Goal: Task Accomplishment & Management: Manage account settings

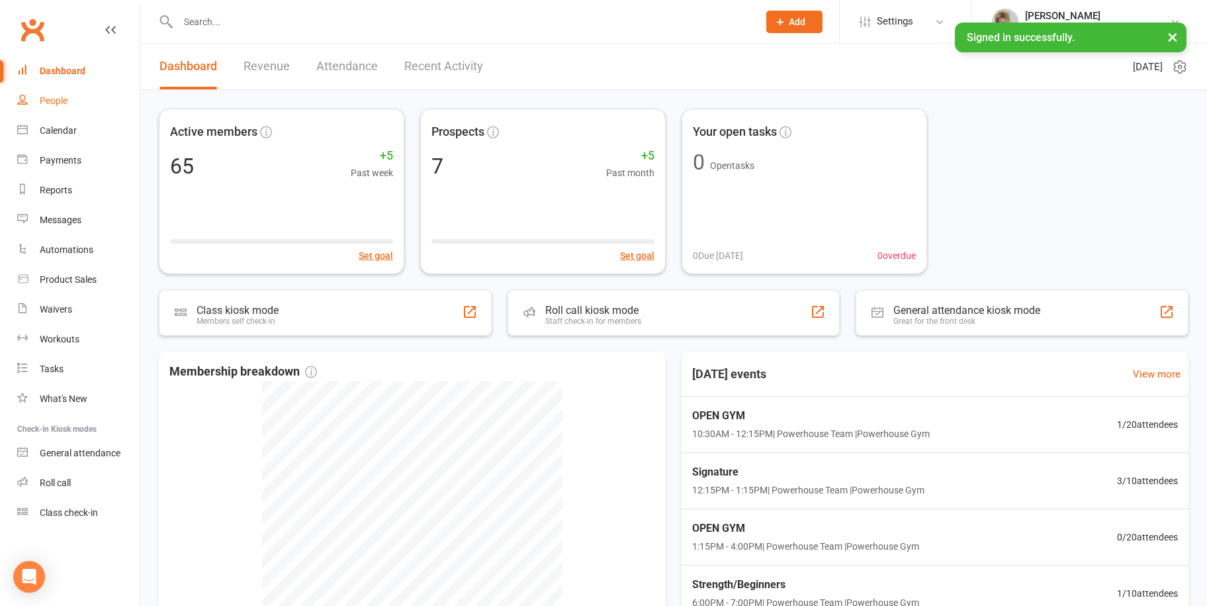
click at [66, 101] on div "People" at bounding box center [54, 100] width 28 height 11
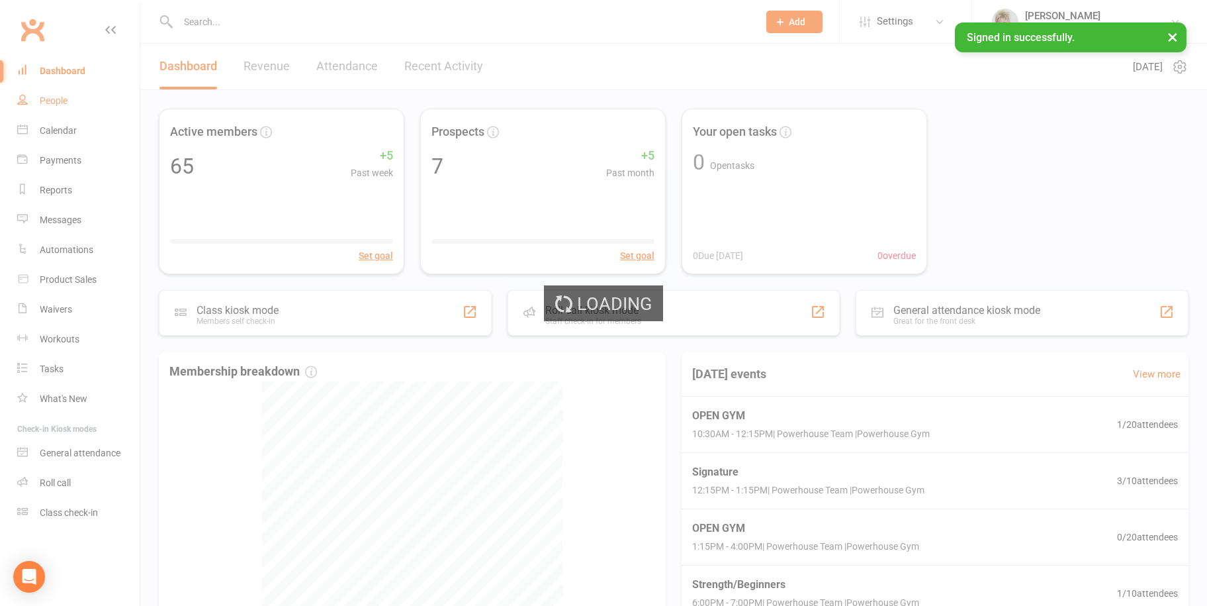
select select "100"
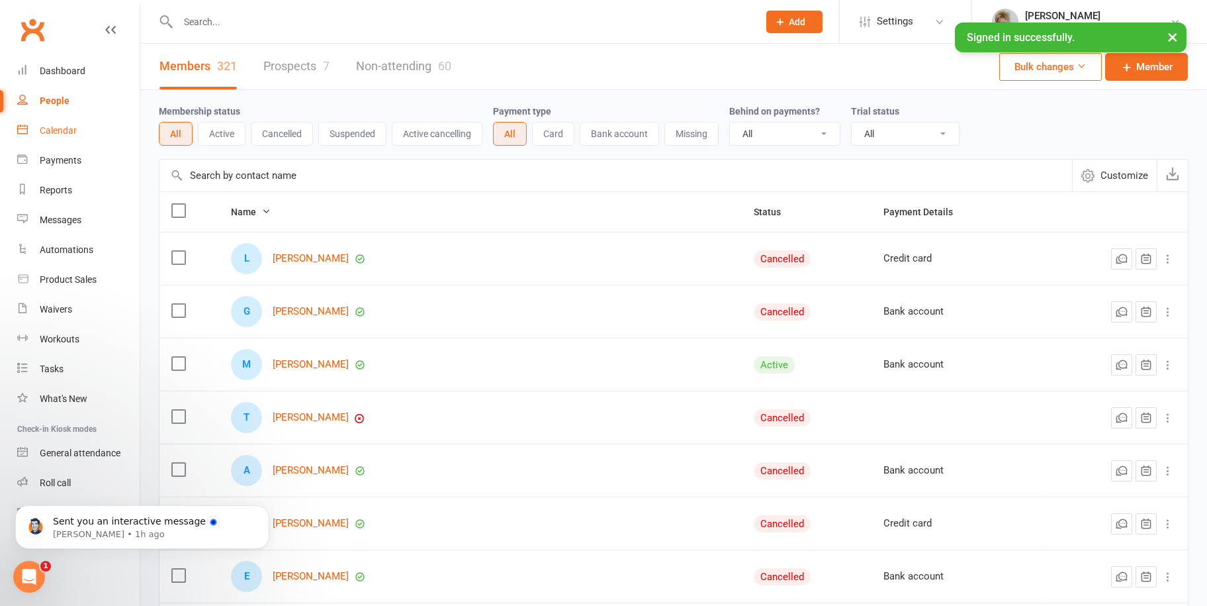
click at [60, 126] on div "Calendar" at bounding box center [58, 130] width 37 height 11
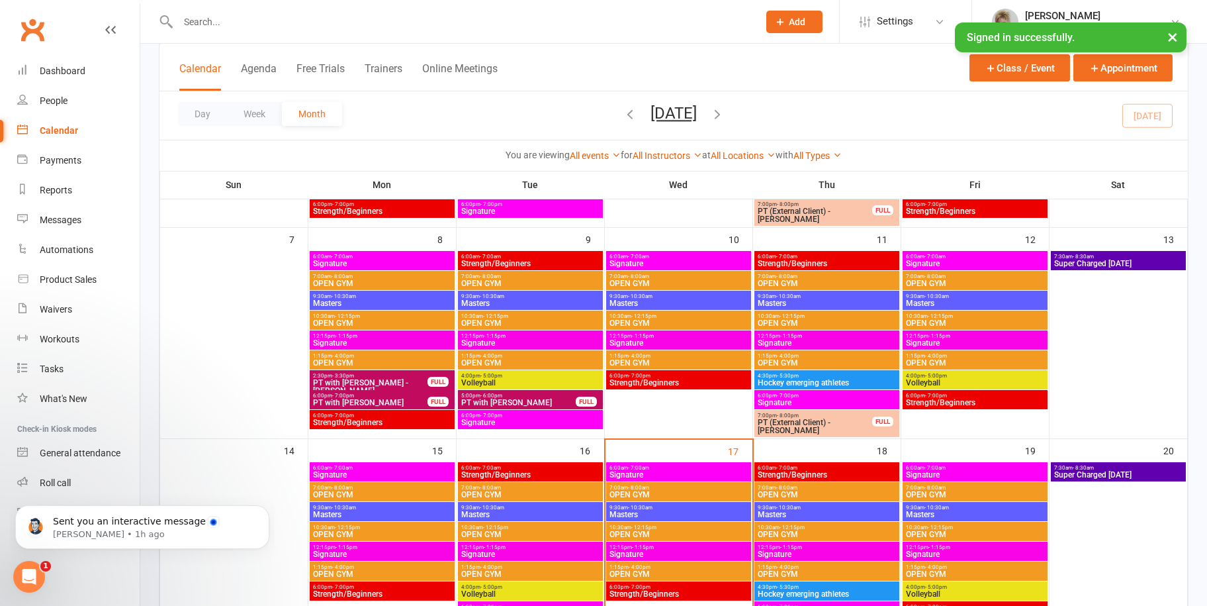
scroll to position [331, 0]
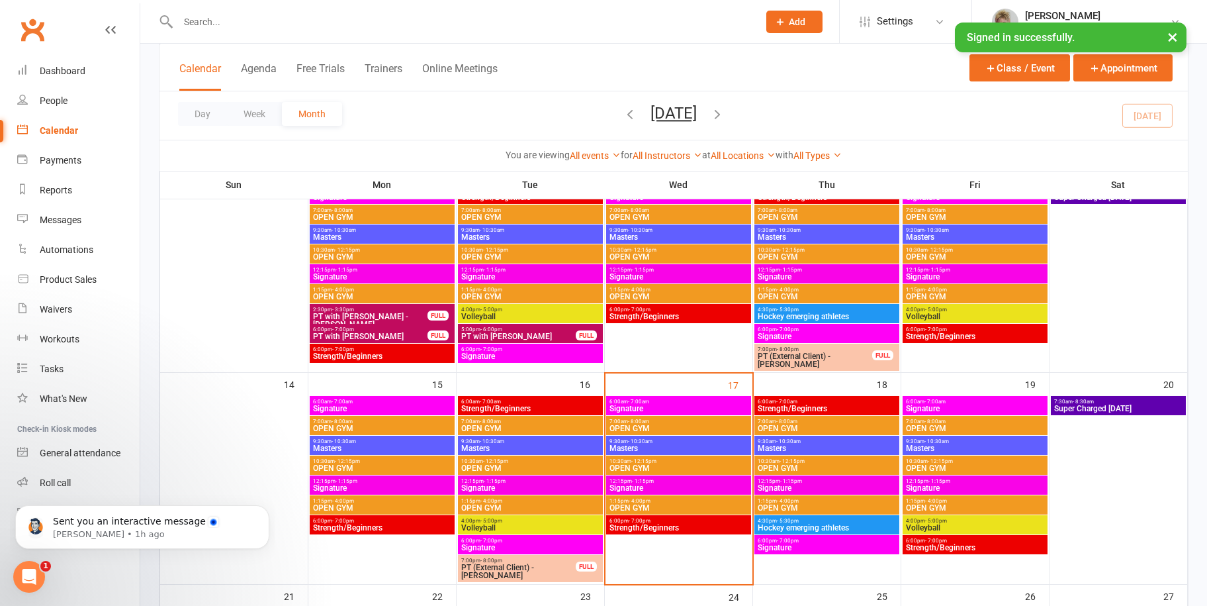
click at [628, 481] on span "12:15pm - 1:15pm" at bounding box center [679, 481] width 140 height 6
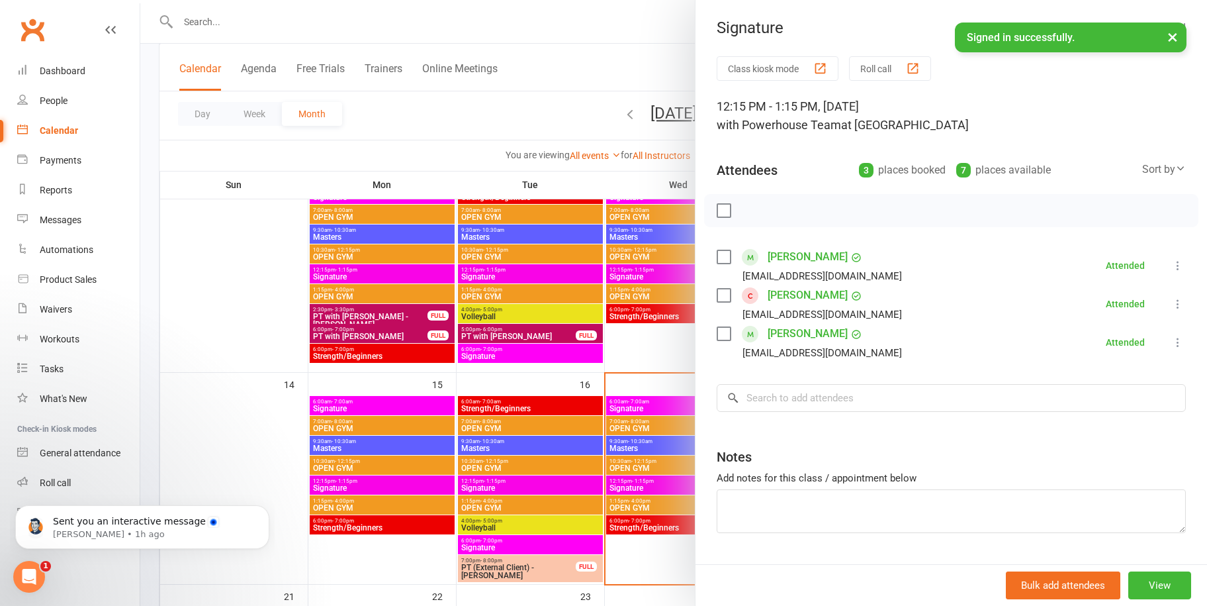
click at [785, 294] on link "[PERSON_NAME]" at bounding box center [808, 295] width 80 height 21
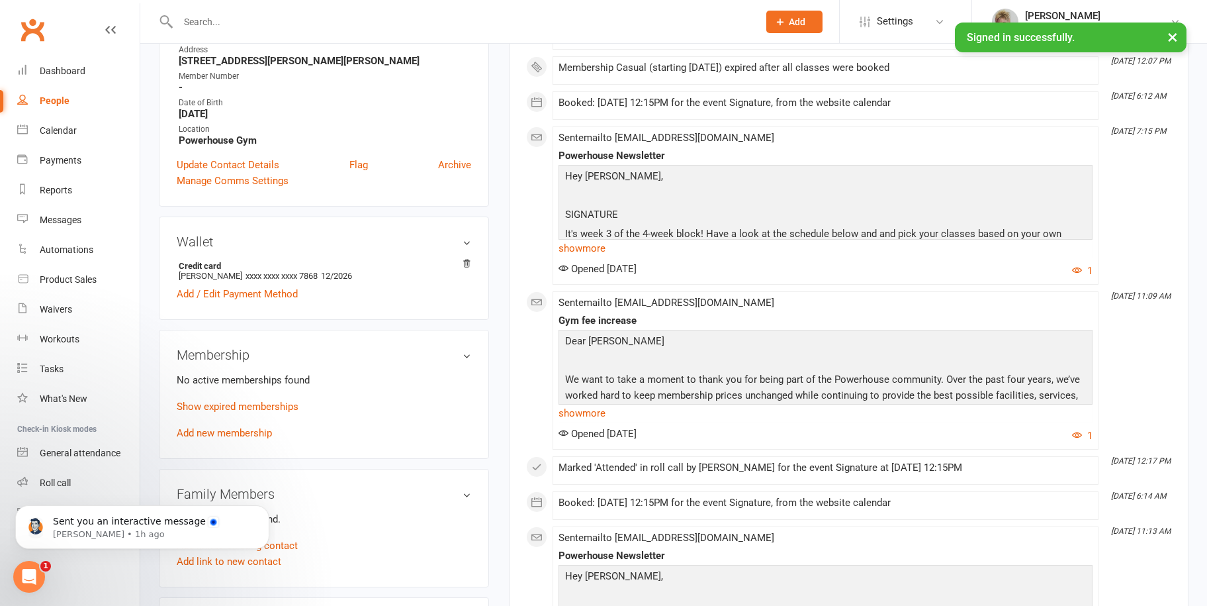
scroll to position [397, 0]
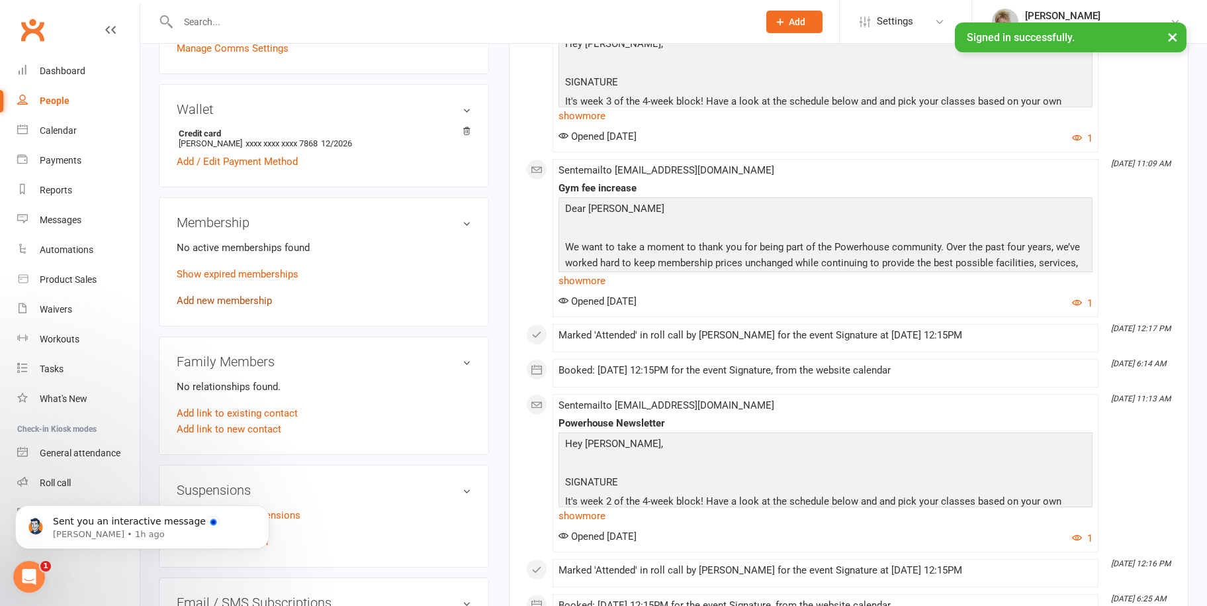
click at [225, 301] on link "Add new membership" at bounding box center [224, 300] width 95 height 12
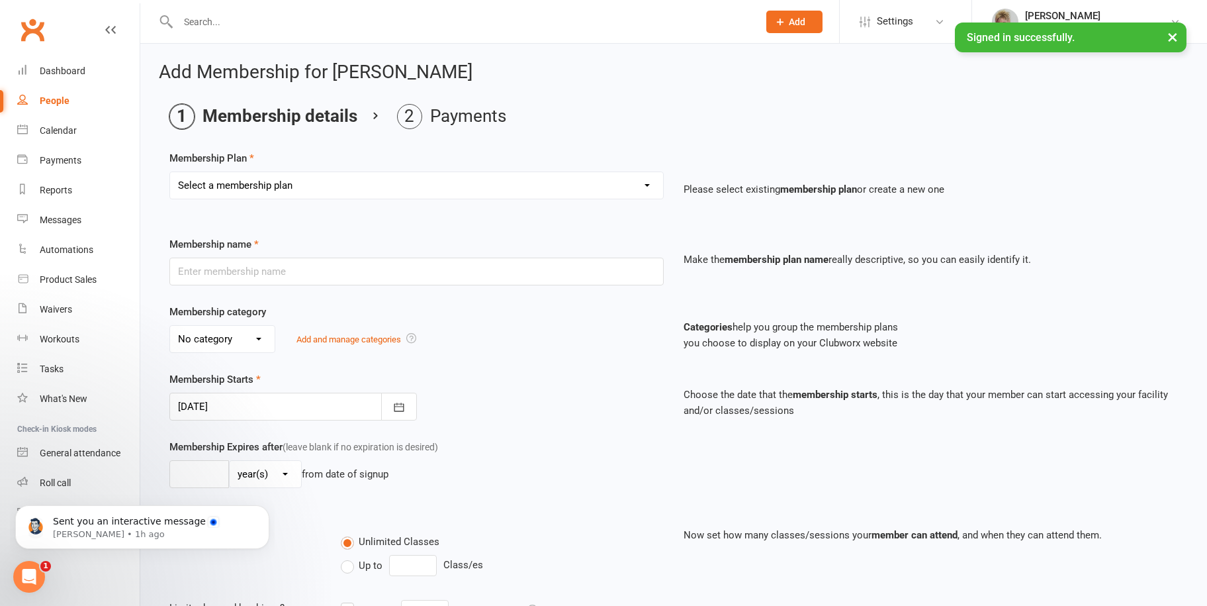
click at [346, 185] on select "Select a membership plan Create new Membership Plan Weekly Trio Weekly Double C…" at bounding box center [416, 185] width 493 height 26
select select "3"
click at [170, 172] on select "Select a membership plan Create new Membership Plan Weekly Trio Weekly Double C…" at bounding box center [416, 185] width 493 height 26
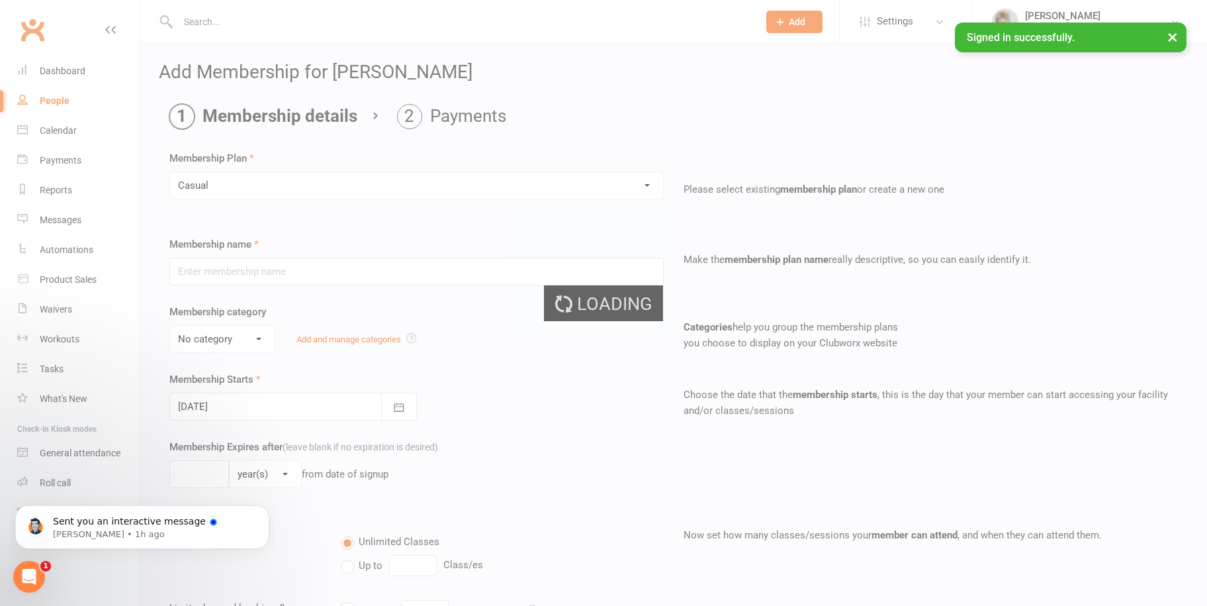
type input "Casual"
select select "0"
type input "20"
select select "1"
type input "10"
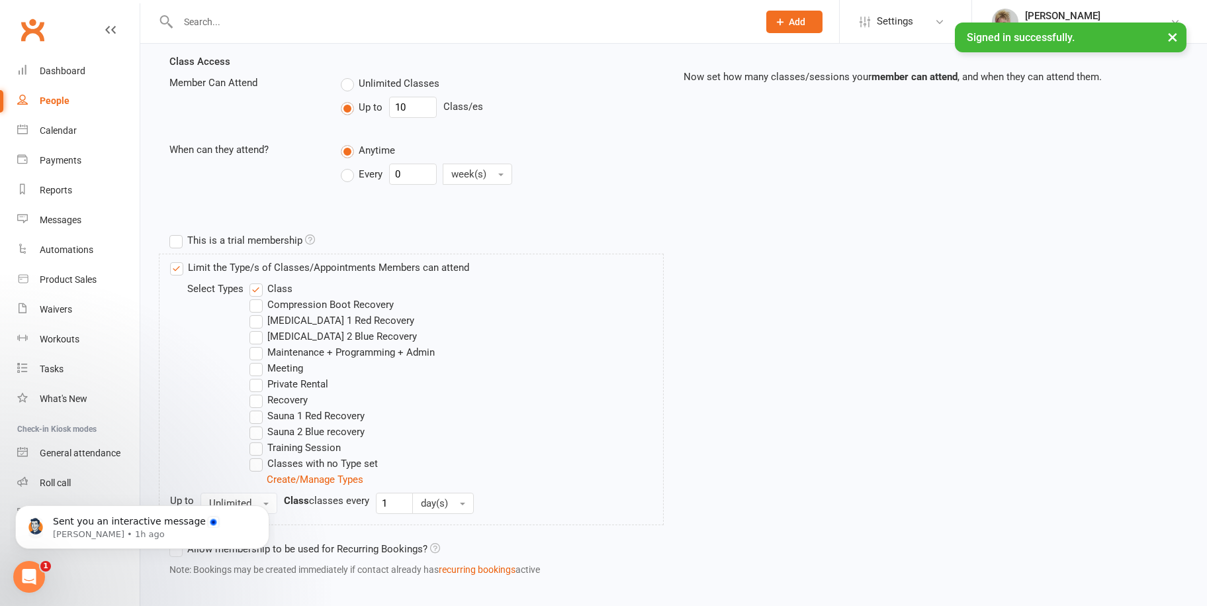
scroll to position [524, 0]
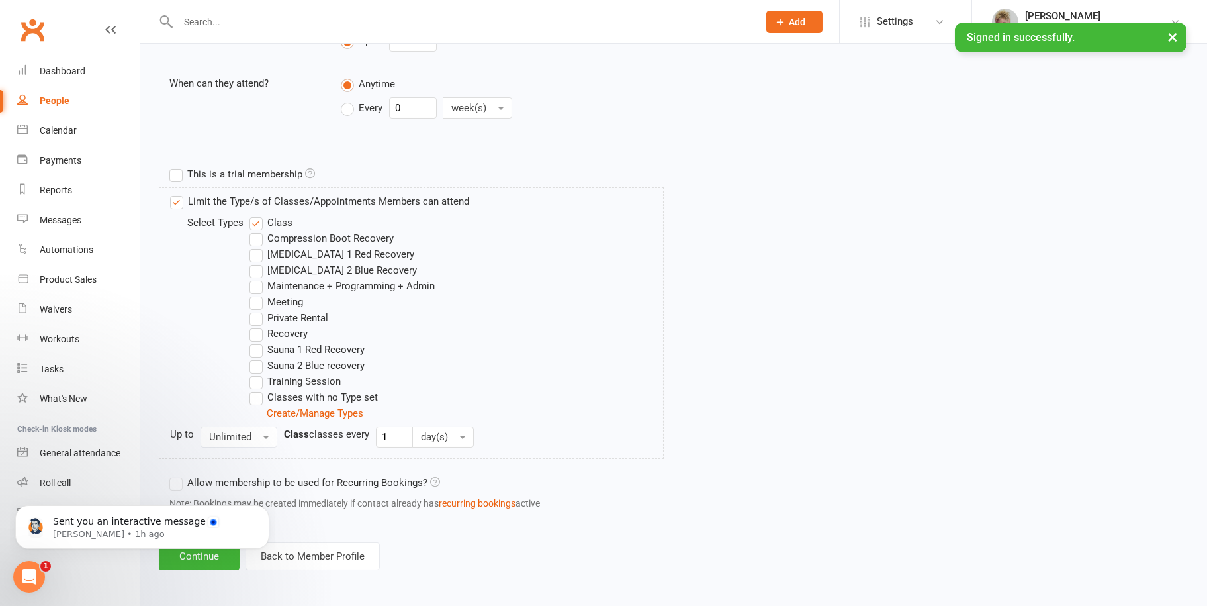
click at [197, 554] on body "Sent you an interactive message [PERSON_NAME] • 1h ago" at bounding box center [142, 523] width 254 height 82
click at [22, 568] on icon "Open Intercom Messenger" at bounding box center [28, 575] width 22 height 22
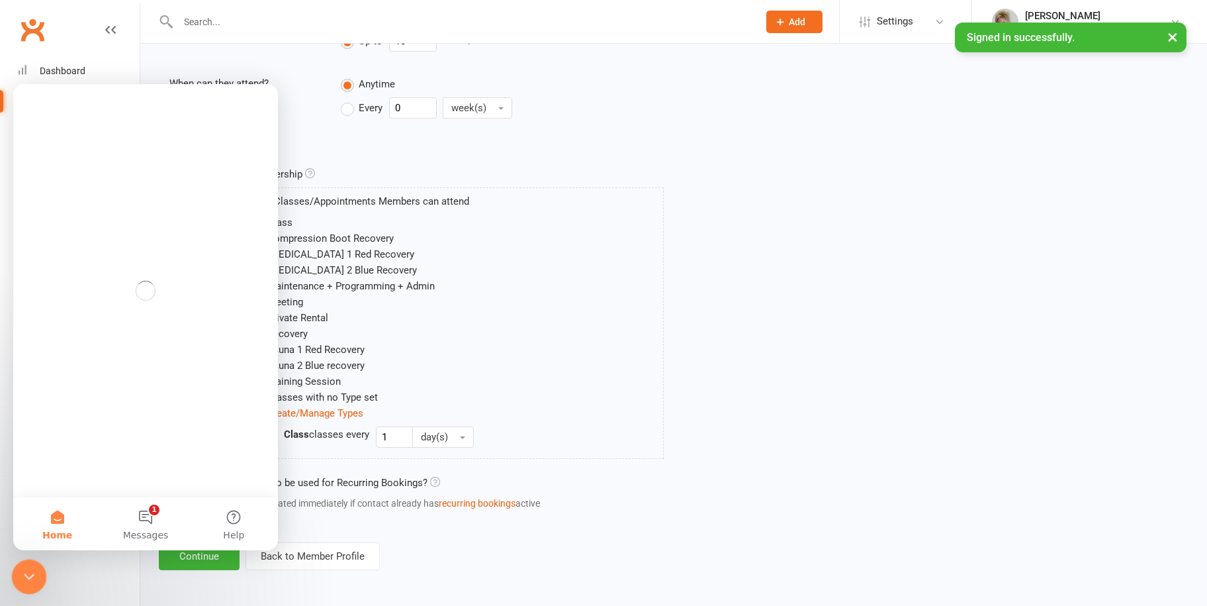
scroll to position [0, 0]
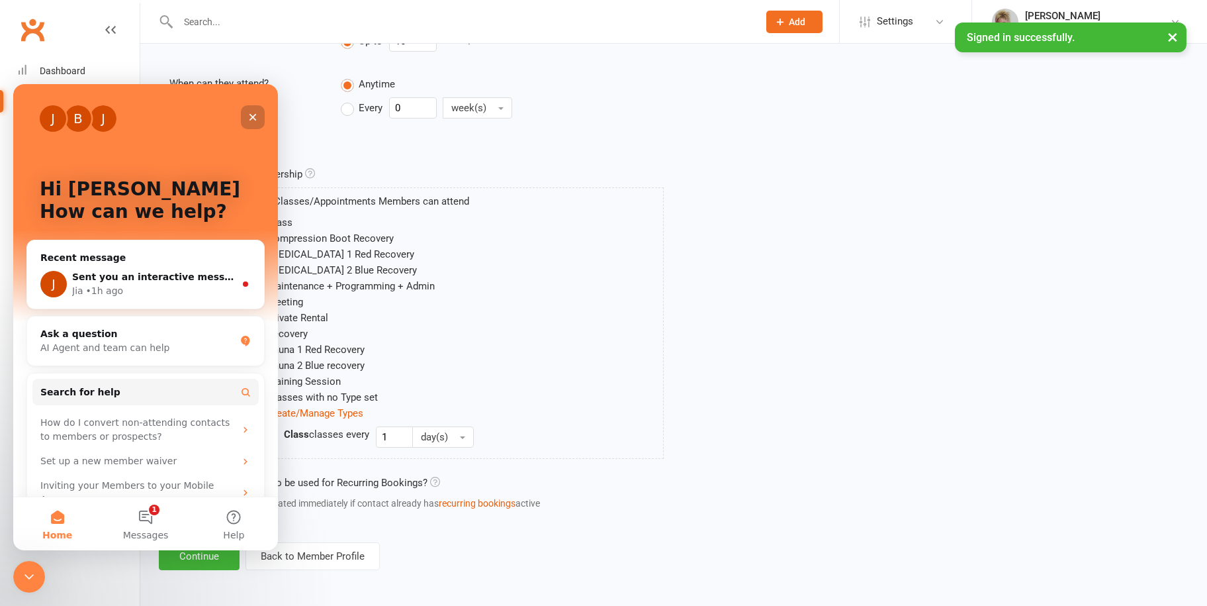
click at [252, 115] on icon "Close" at bounding box center [252, 117] width 11 height 11
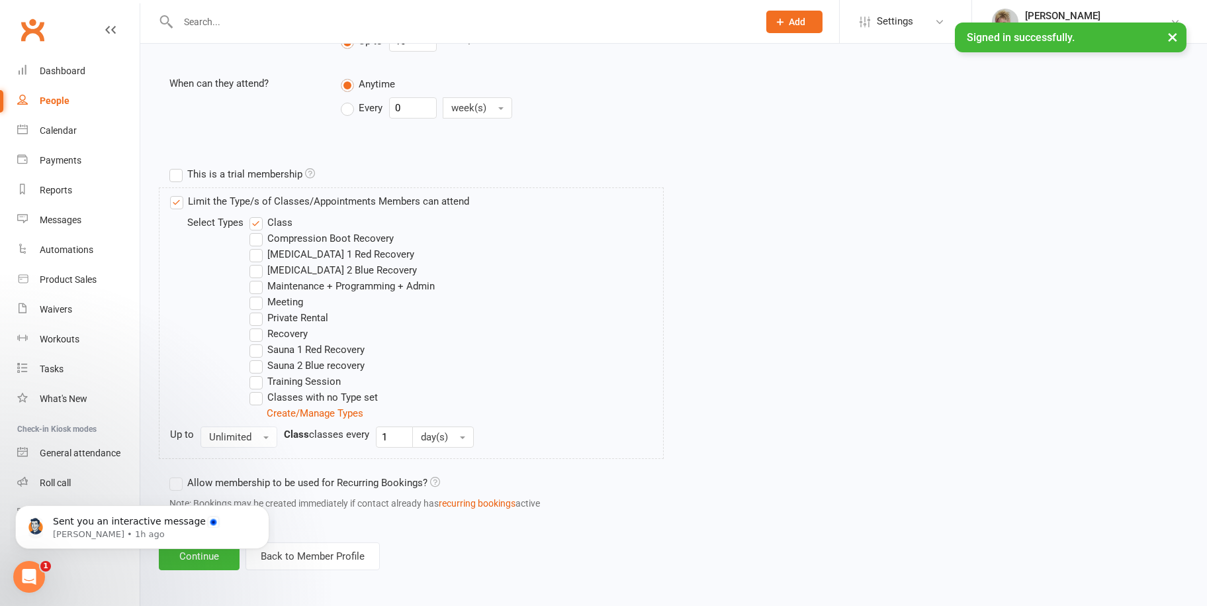
click at [189, 555] on body "Sent you an interactive message [PERSON_NAME] • 1h ago" at bounding box center [142, 523] width 254 height 82
click at [25, 572] on icon "Open Intercom Messenger" at bounding box center [28, 575] width 22 height 22
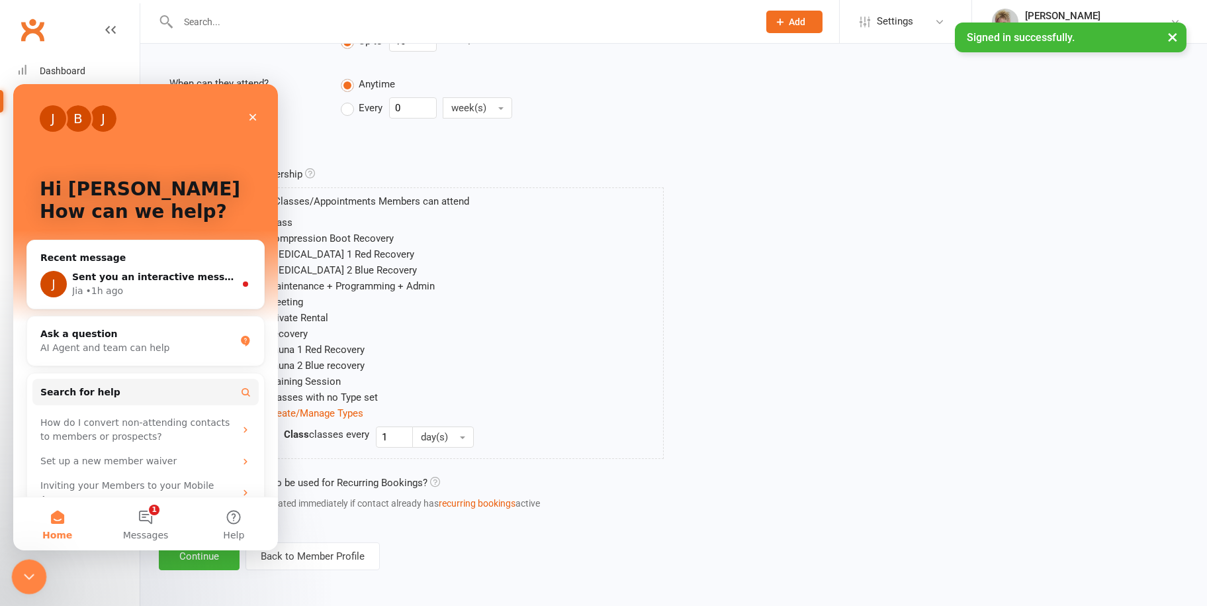
click at [31, 572] on icon "Close Intercom Messenger" at bounding box center [27, 574] width 16 height 16
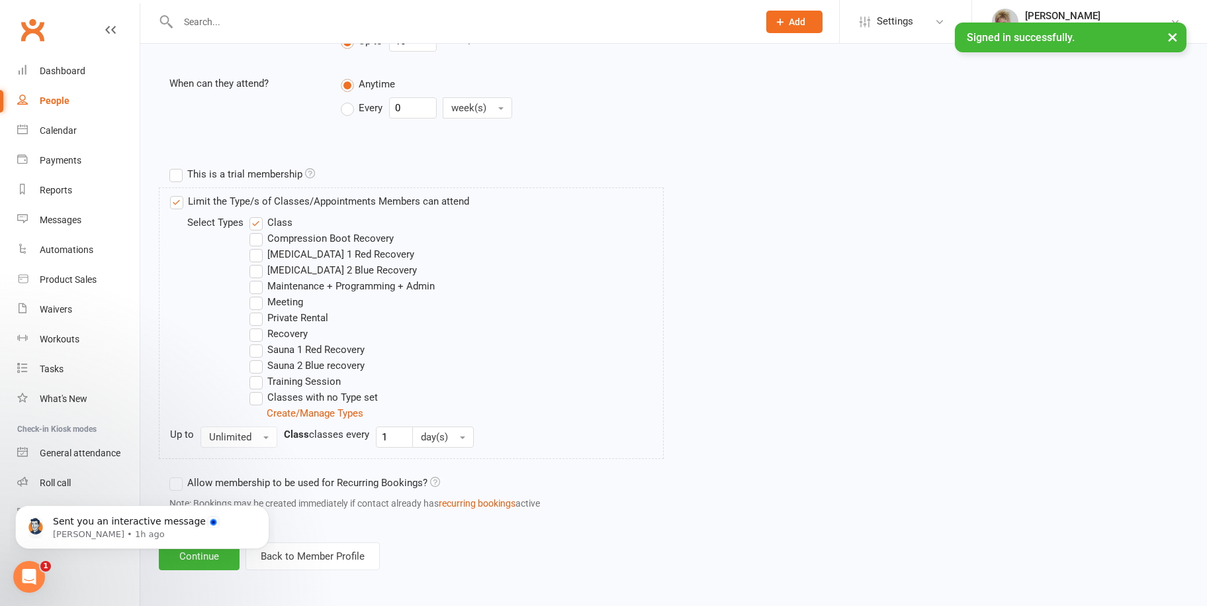
click at [181, 560] on body "Sent you an interactive message [PERSON_NAME] • 1h ago" at bounding box center [142, 523] width 254 height 82
click at [267, 508] on icon "Dismiss notification" at bounding box center [265, 507] width 7 height 7
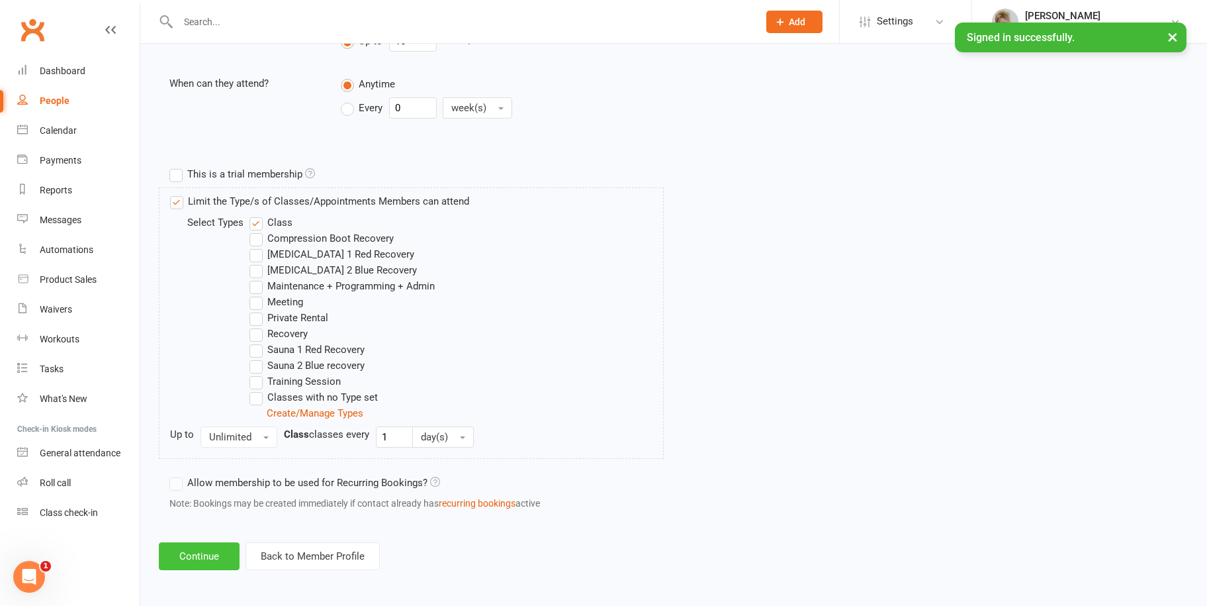
click at [197, 558] on button "Continue" at bounding box center [199, 556] width 81 height 28
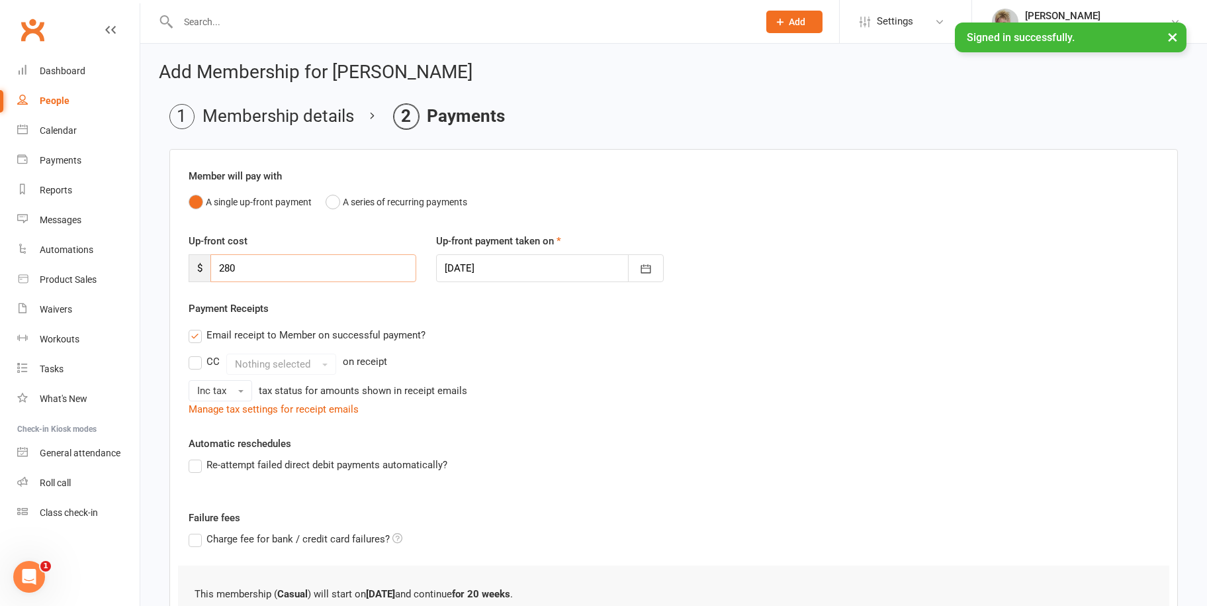
drag, startPoint x: 243, startPoint y: 267, endPoint x: 196, endPoint y: 271, distance: 47.1
click at [196, 271] on div "$ 280" at bounding box center [303, 268] width 228 height 28
type input "254.95"
click at [570, 349] on div "Email receipt to Member on successful payment? CC Nothing selected on receipt I…" at bounding box center [674, 369] width 990 height 95
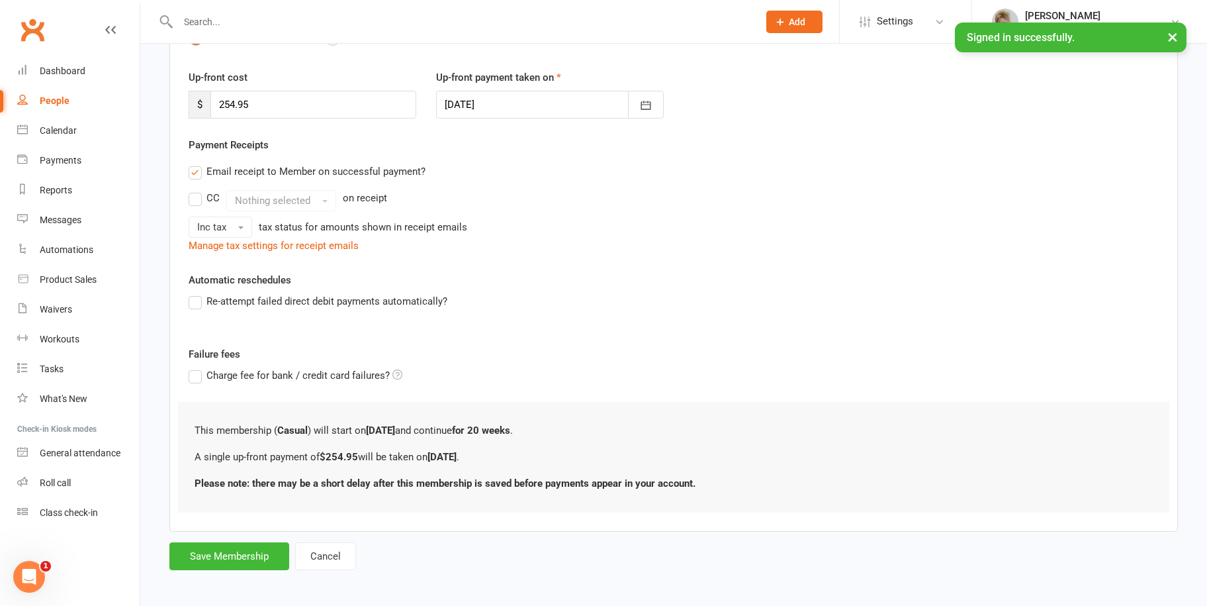
scroll to position [167, 0]
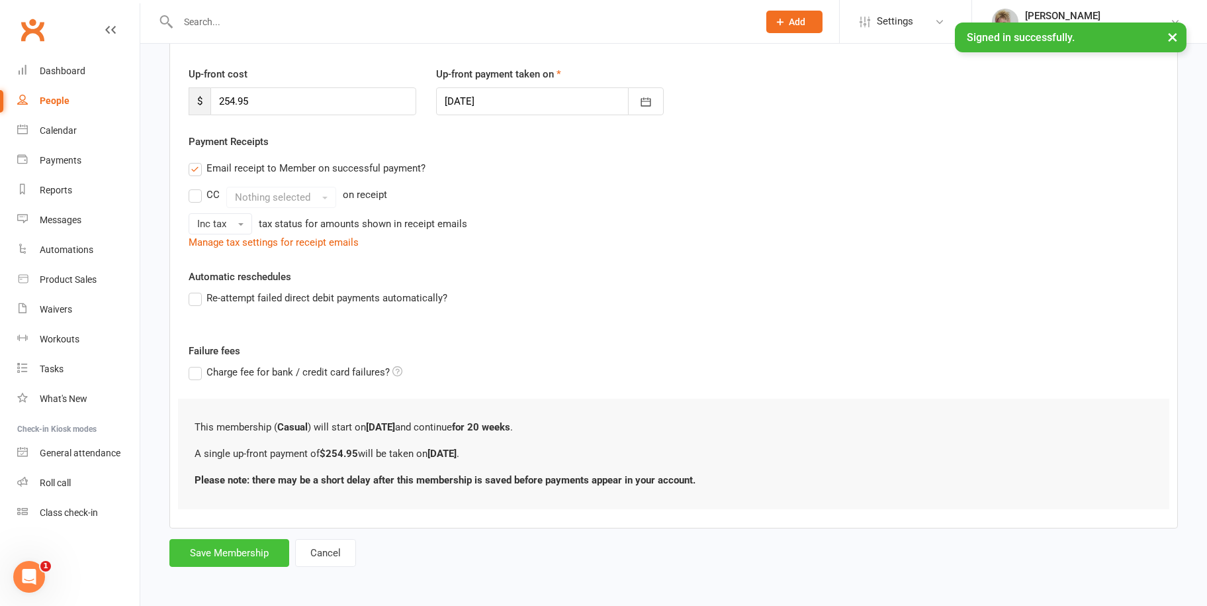
click at [227, 547] on button "Save Membership" at bounding box center [229, 553] width 120 height 28
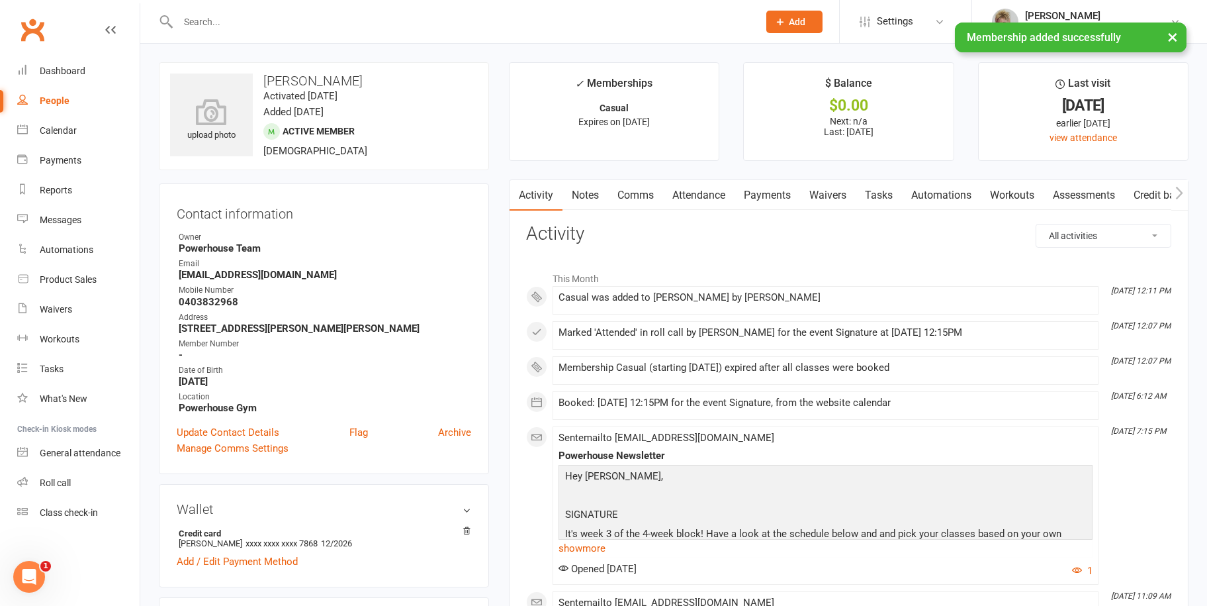
click at [56, 101] on div "People" at bounding box center [55, 100] width 30 height 11
select select "100"
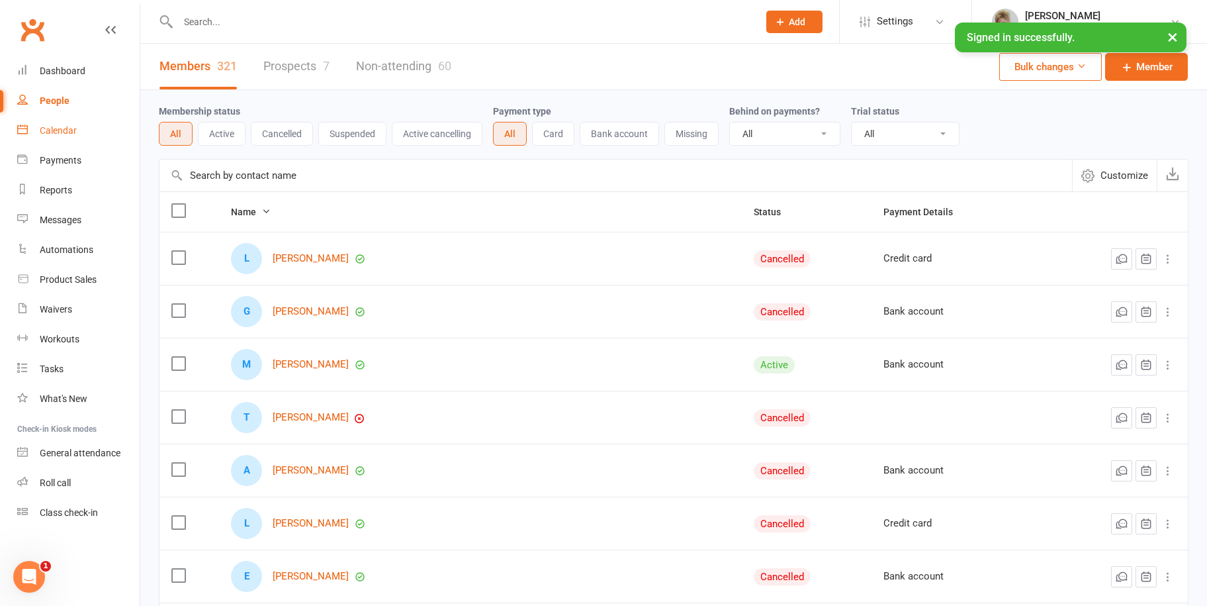
click at [60, 129] on div "Calendar" at bounding box center [58, 130] width 37 height 11
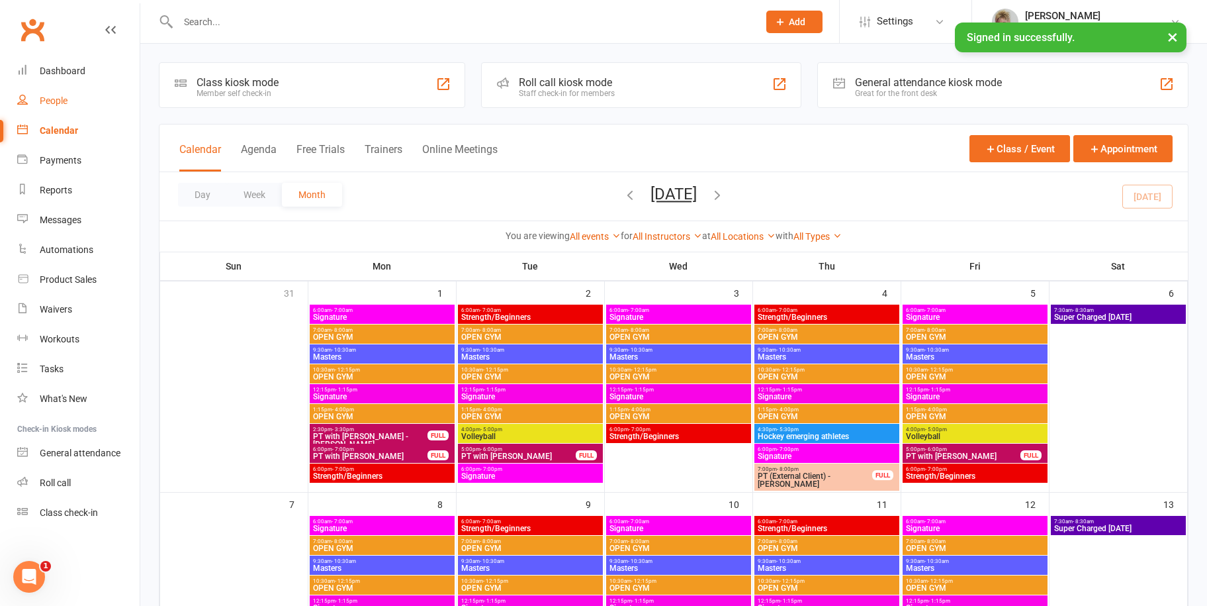
click at [67, 99] on div "People" at bounding box center [54, 100] width 28 height 11
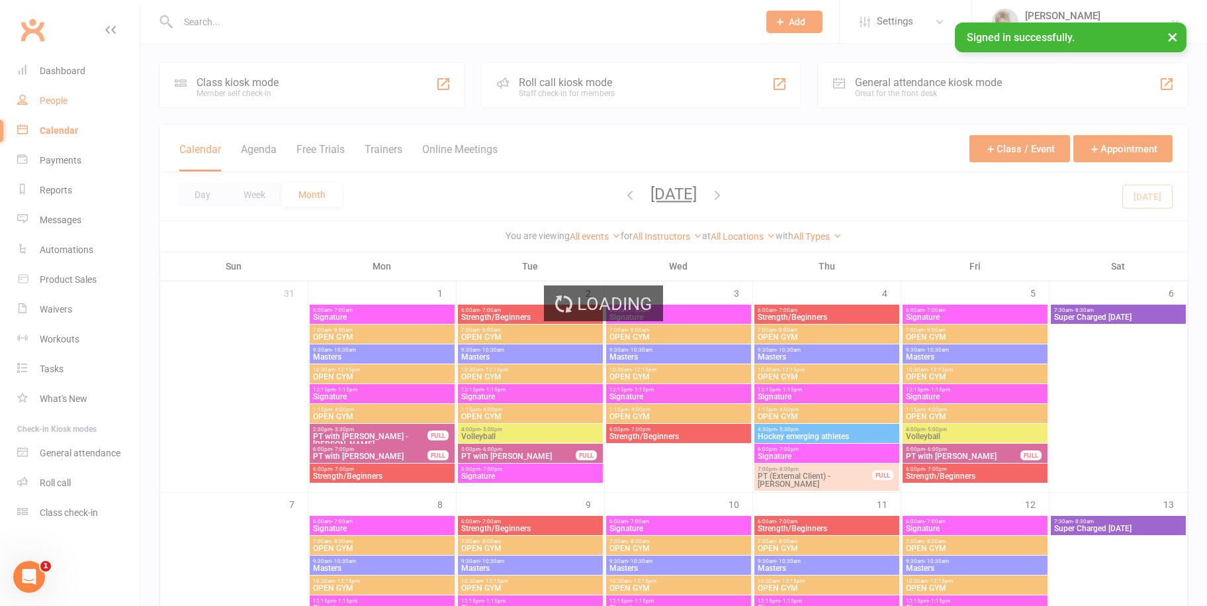
select select "100"
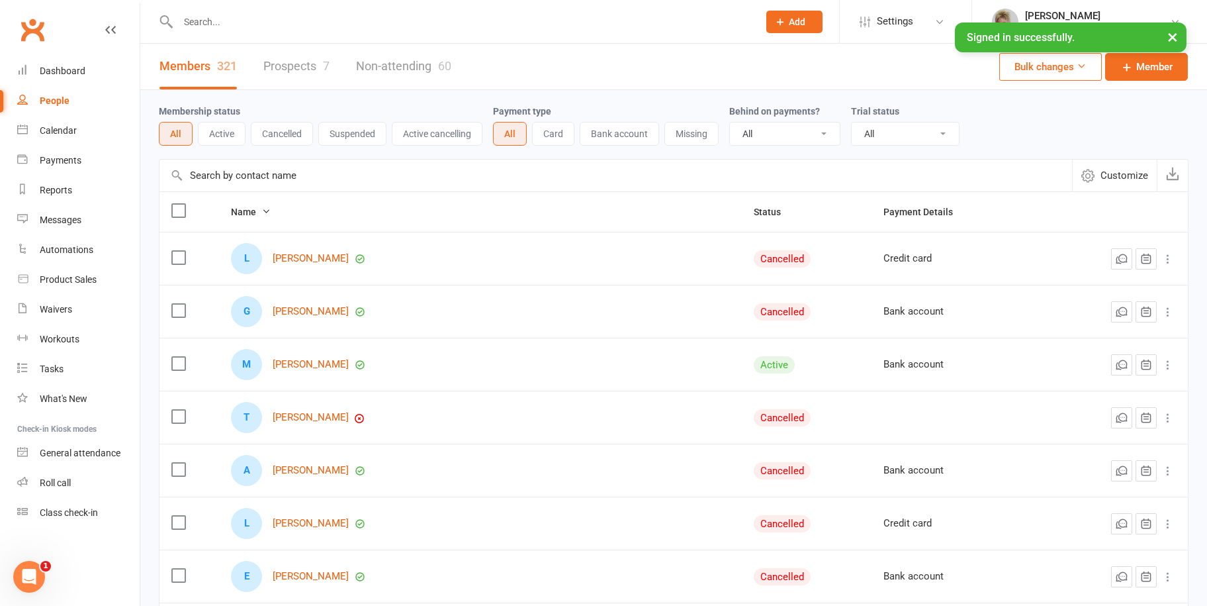
click at [223, 22] on input "text" at bounding box center [461, 22] width 575 height 19
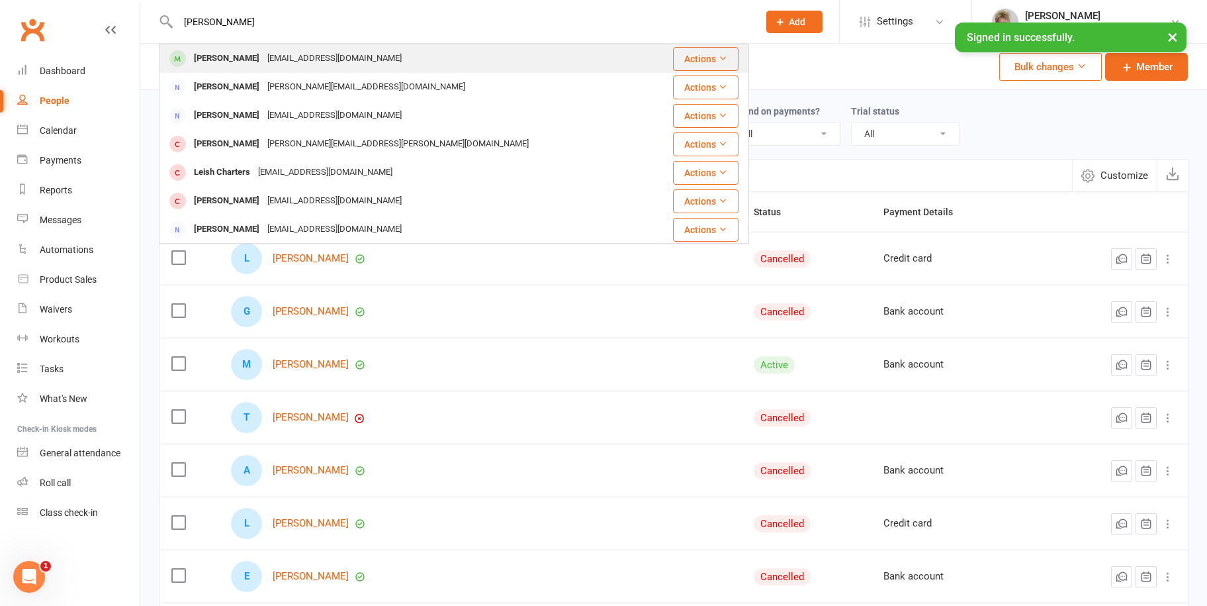
type input "[PERSON_NAME]"
click at [253, 61] on div "[PERSON_NAME]" at bounding box center [226, 58] width 73 height 19
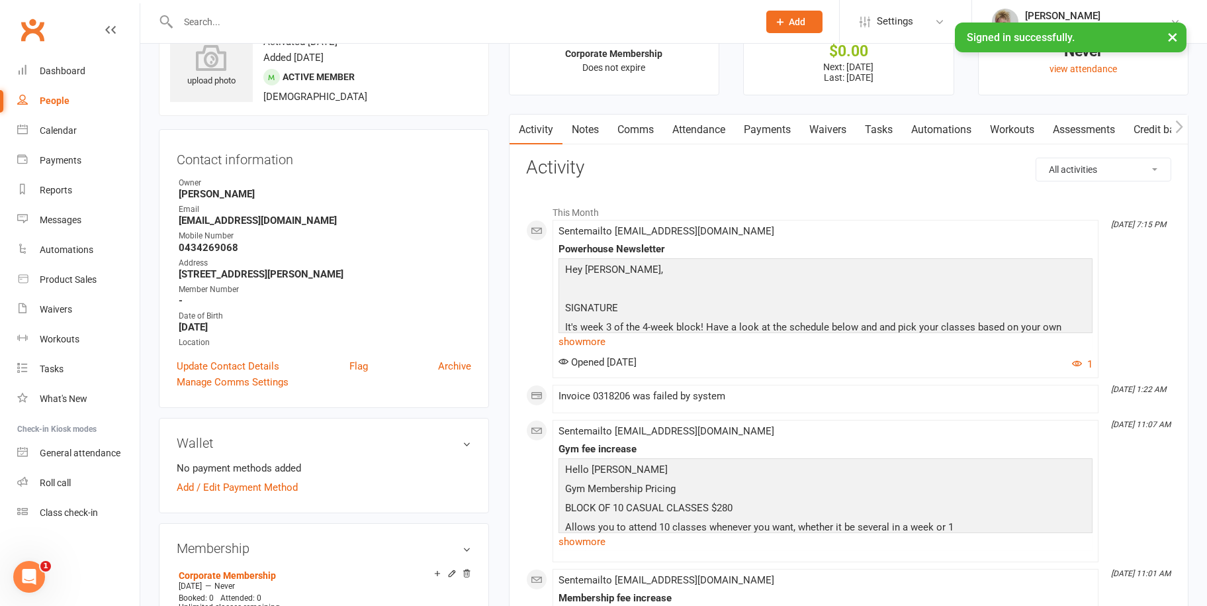
scroll to position [132, 0]
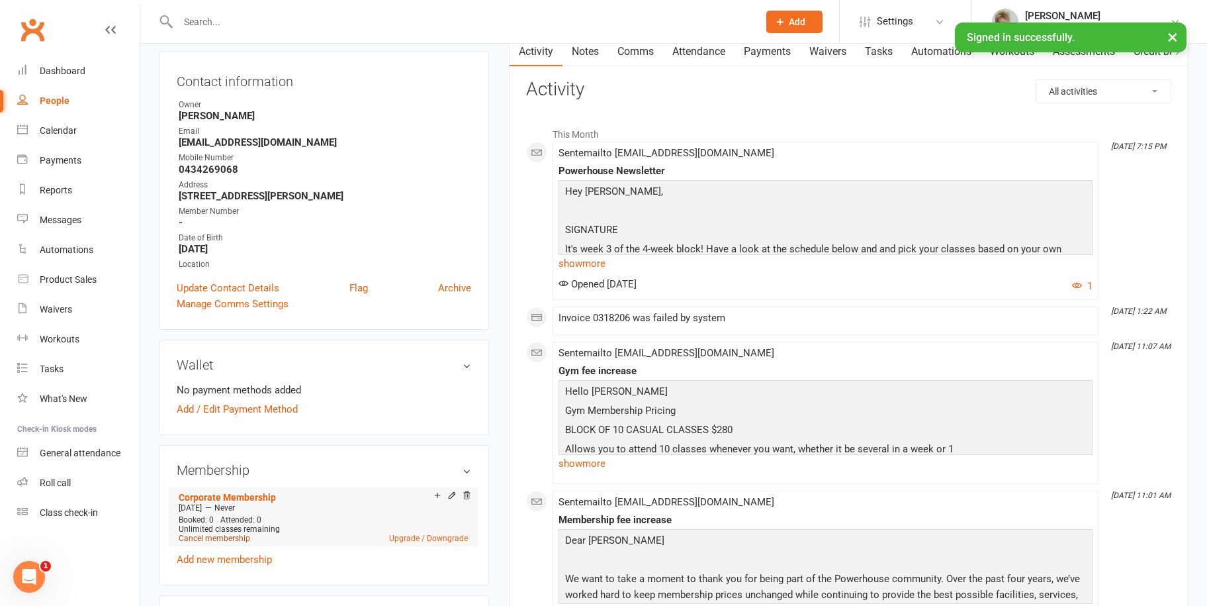
click at [225, 537] on link "Cancel membership" at bounding box center [214, 537] width 71 height 9
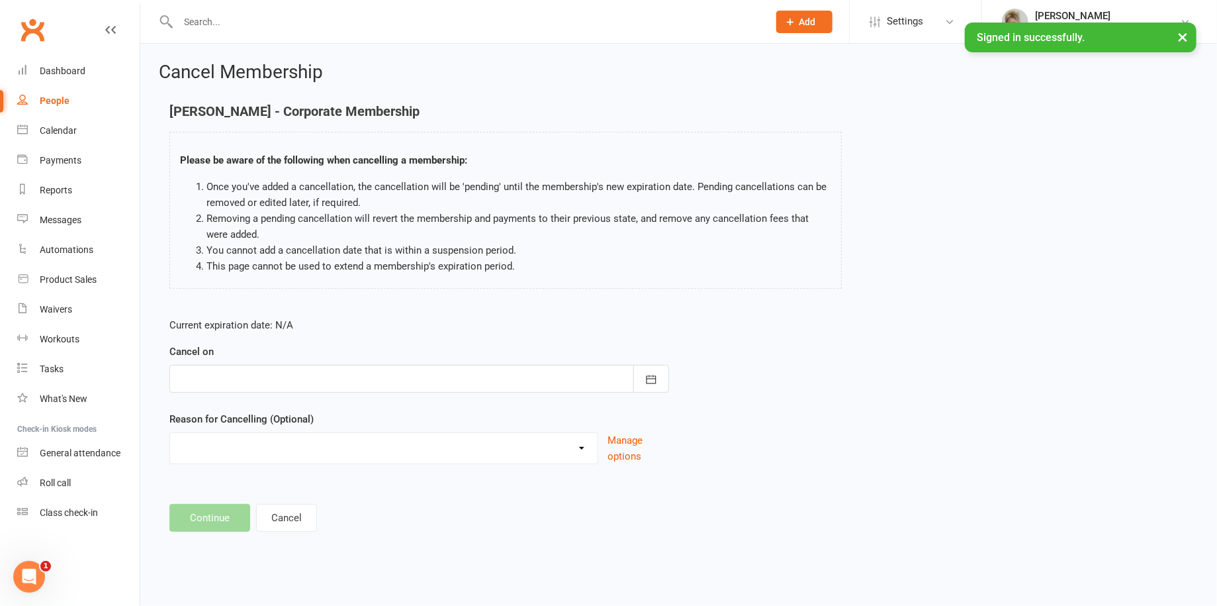
click at [273, 371] on div at bounding box center [419, 379] width 500 height 28
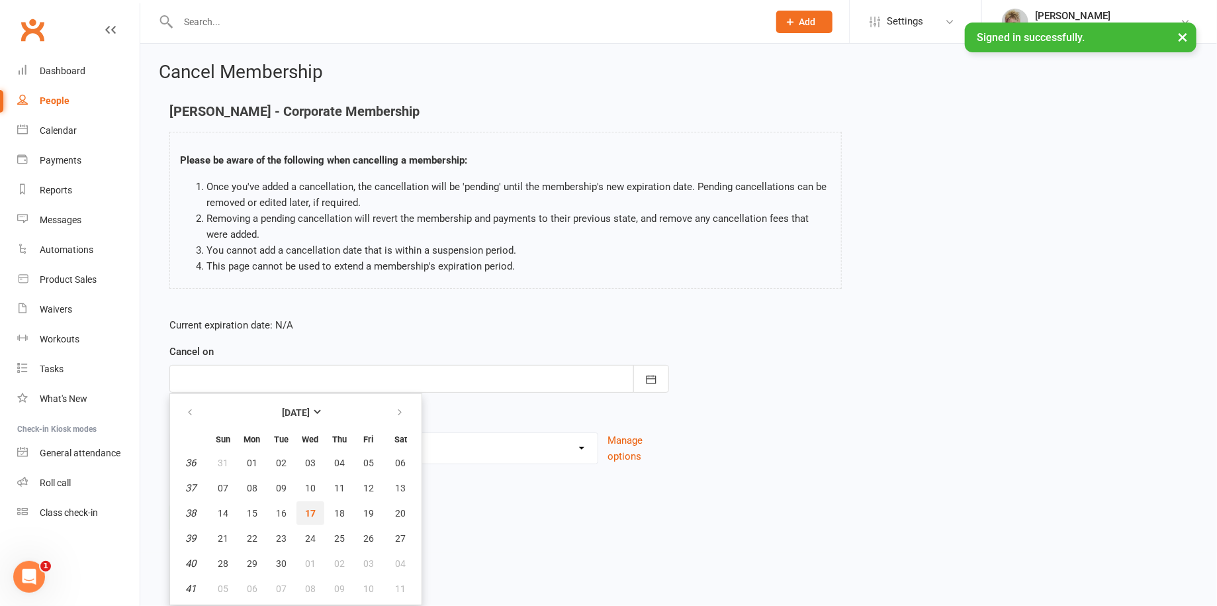
click at [306, 508] on span "17" at bounding box center [310, 513] width 11 height 11
type input "[DATE]"
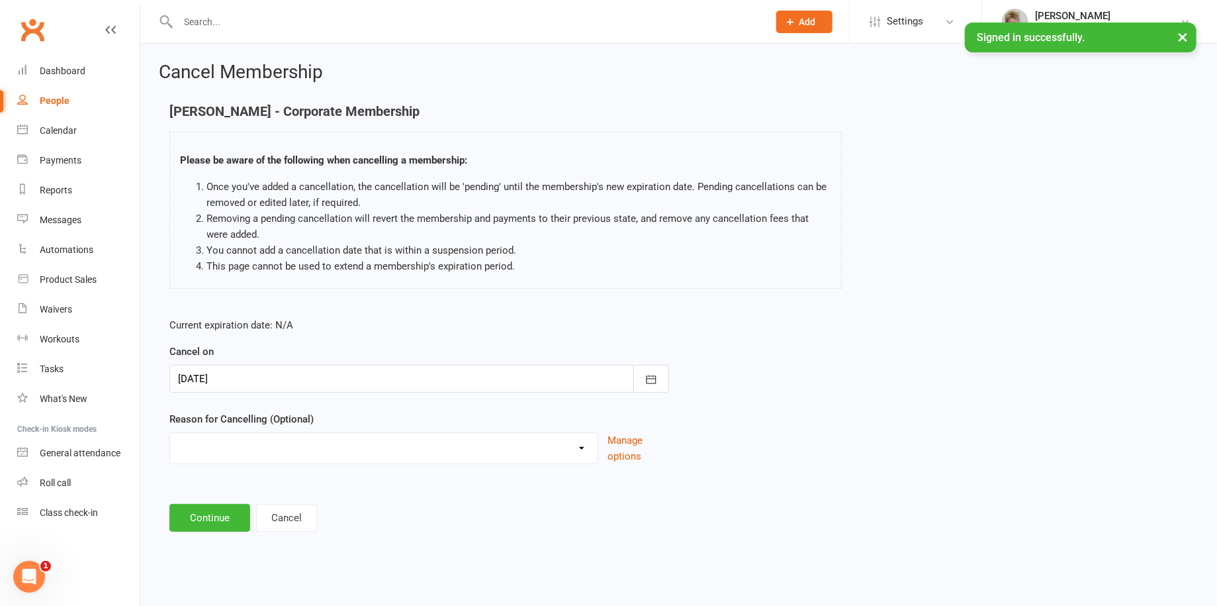
click at [298, 452] on select "Away for work Fire program finished Holiday Injury Other reason" at bounding box center [383, 446] width 427 height 26
select select "4"
click at [170, 433] on select "Away for work Fire program finished Holiday Injury Other reason" at bounding box center [383, 446] width 427 height 26
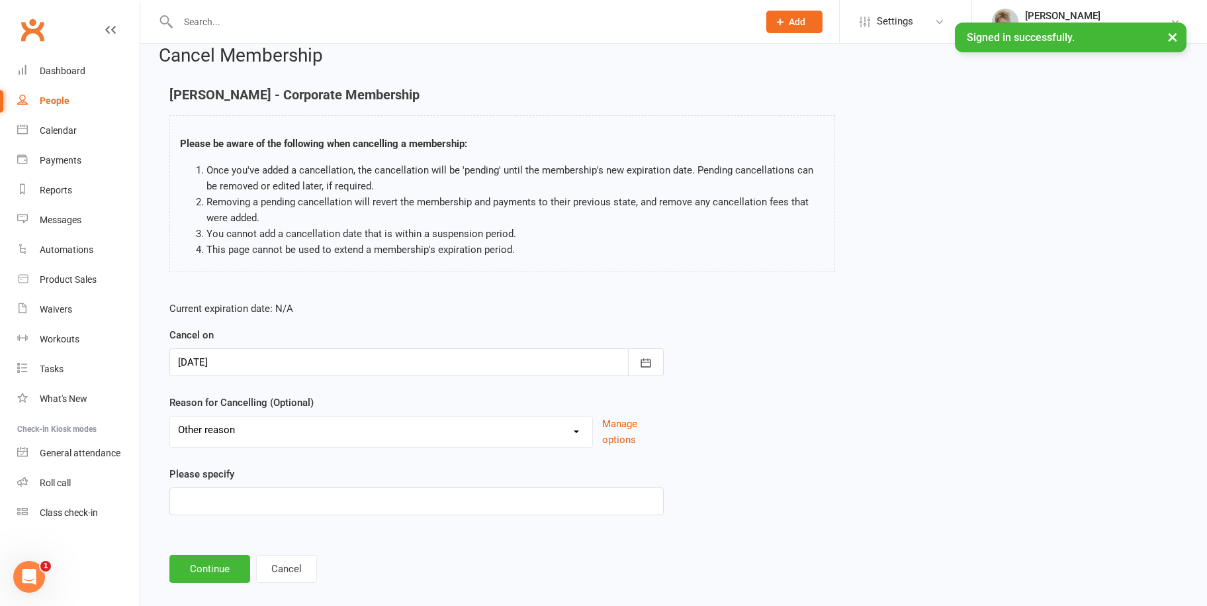
scroll to position [32, 0]
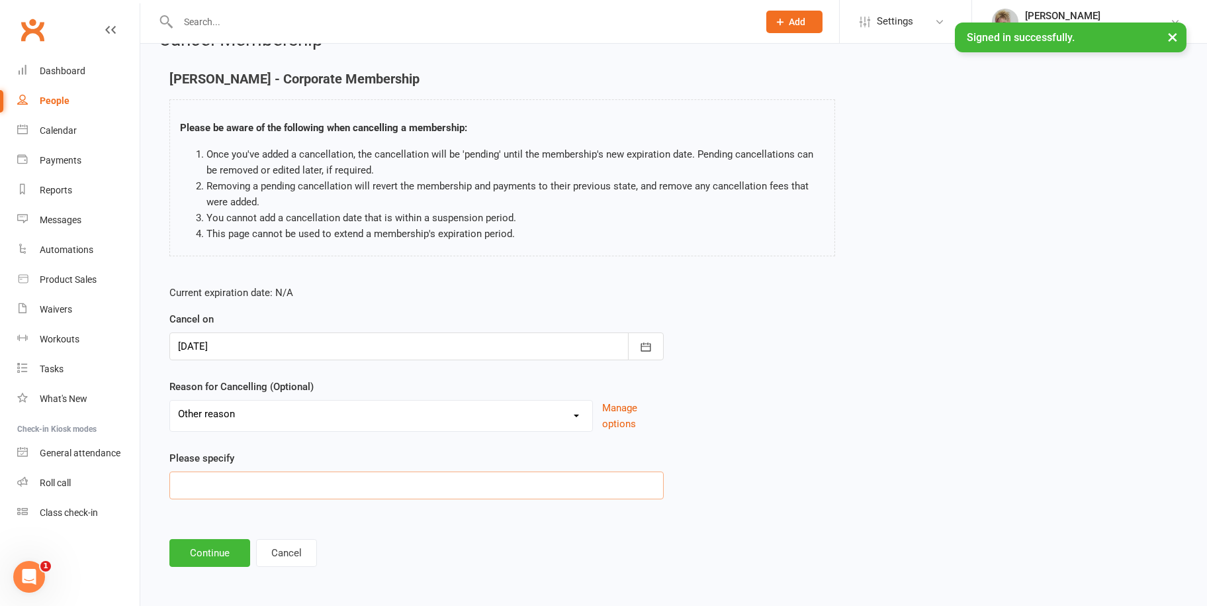
click at [294, 482] on input at bounding box center [416, 485] width 494 height 28
type input "To busy"
click at [187, 559] on button "Continue" at bounding box center [209, 553] width 81 height 28
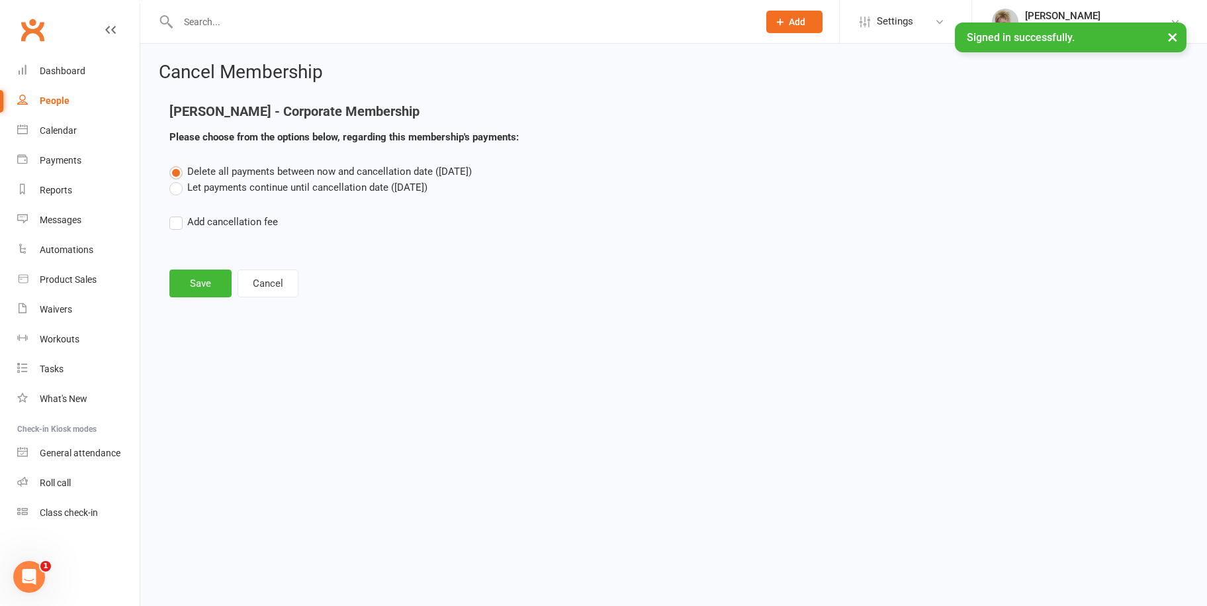
scroll to position [0, 0]
click at [210, 275] on button "Save" at bounding box center [200, 283] width 62 height 28
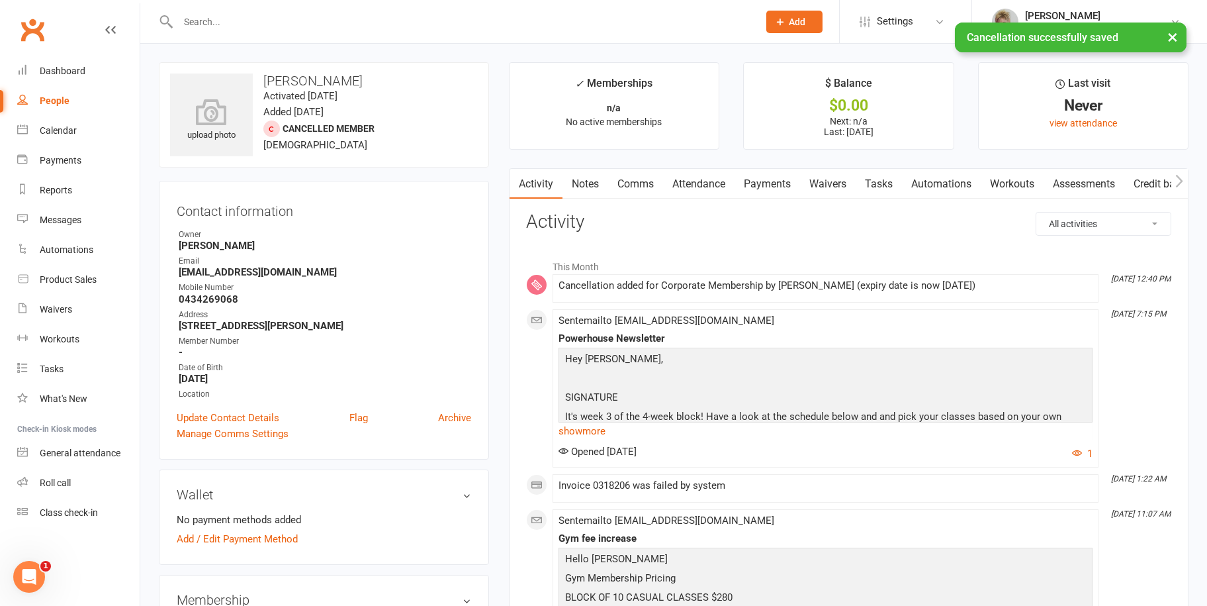
click at [768, 183] on link "Payments" at bounding box center [768, 184] width 66 height 30
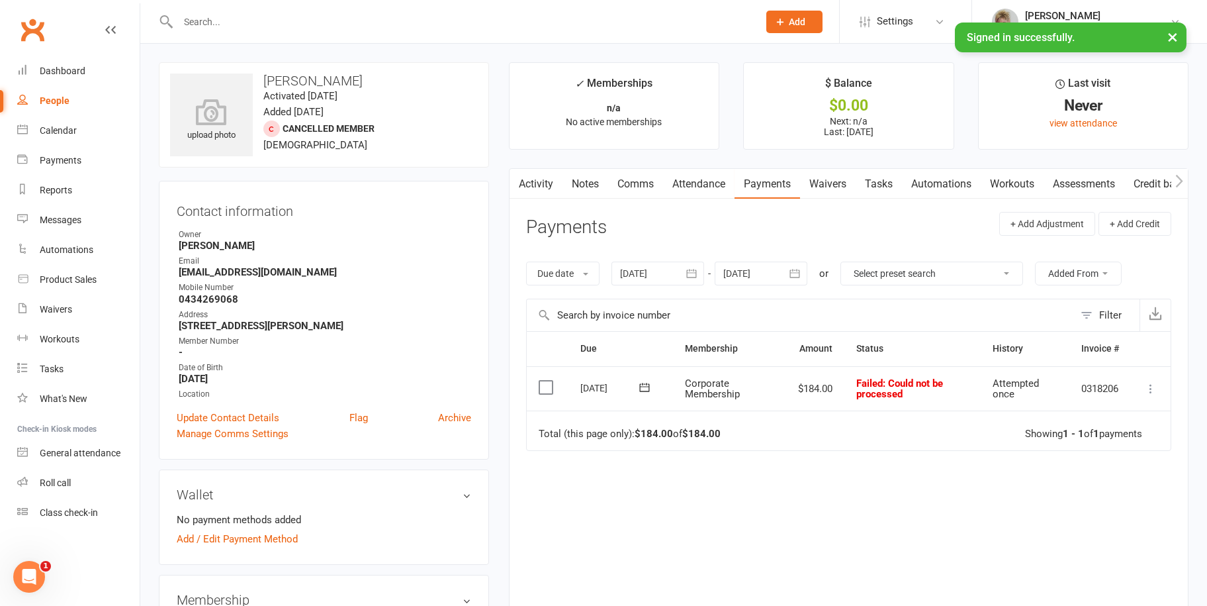
click at [1155, 386] on icon at bounding box center [1150, 388] width 13 height 13
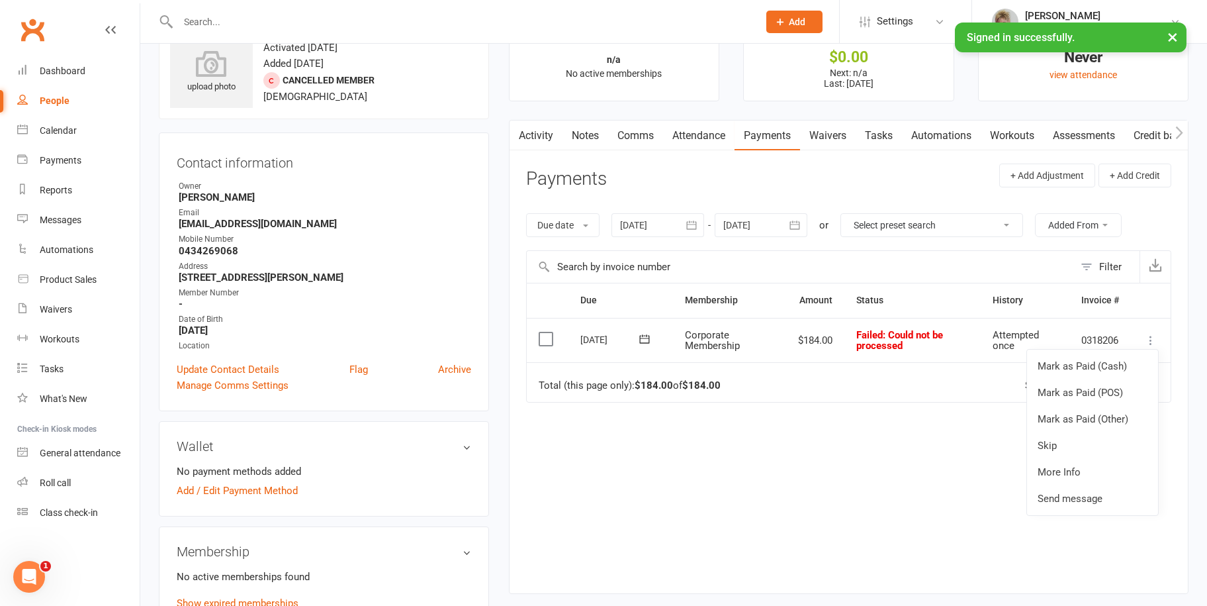
scroll to position [199, 0]
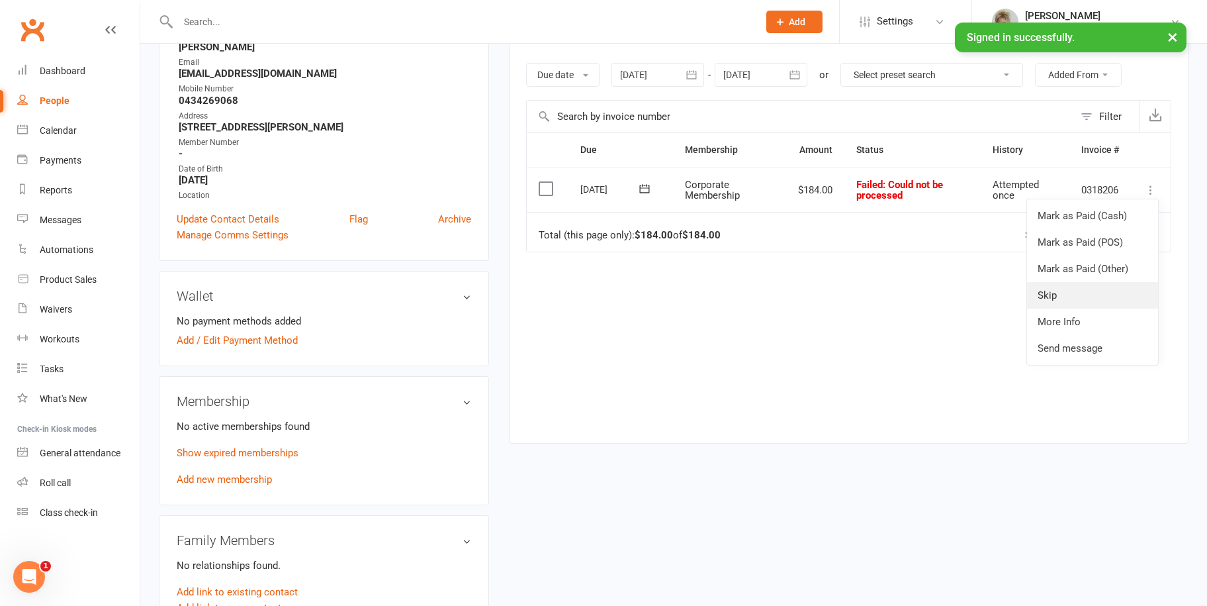
click at [1061, 292] on link "Skip" at bounding box center [1092, 295] width 131 height 26
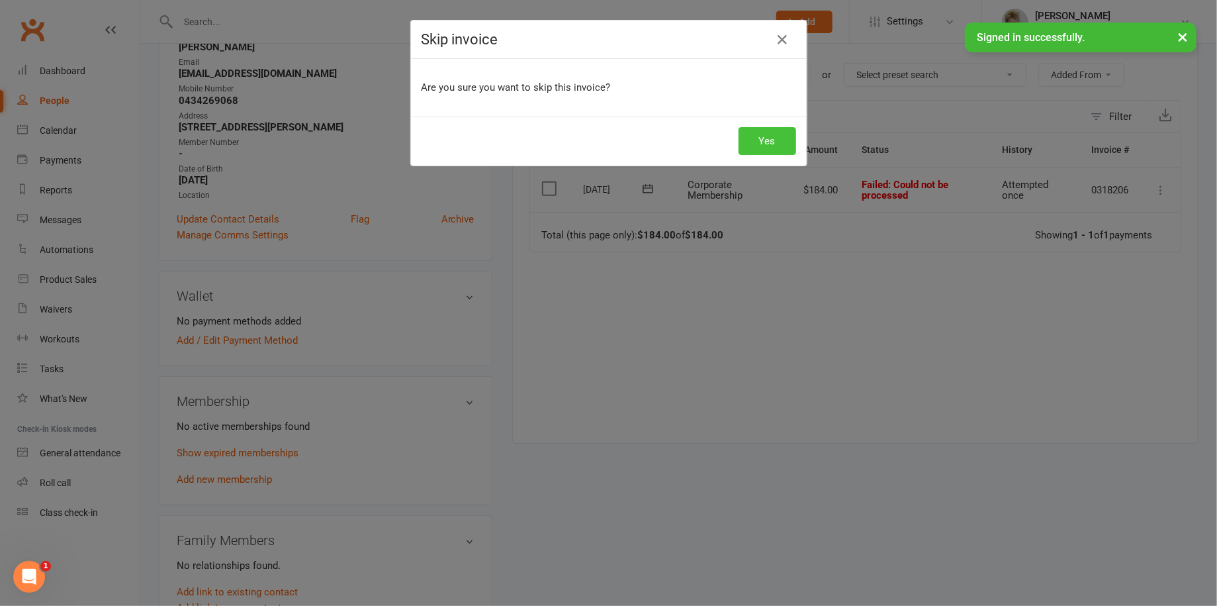
click at [772, 132] on button "Yes" at bounding box center [768, 141] width 58 height 28
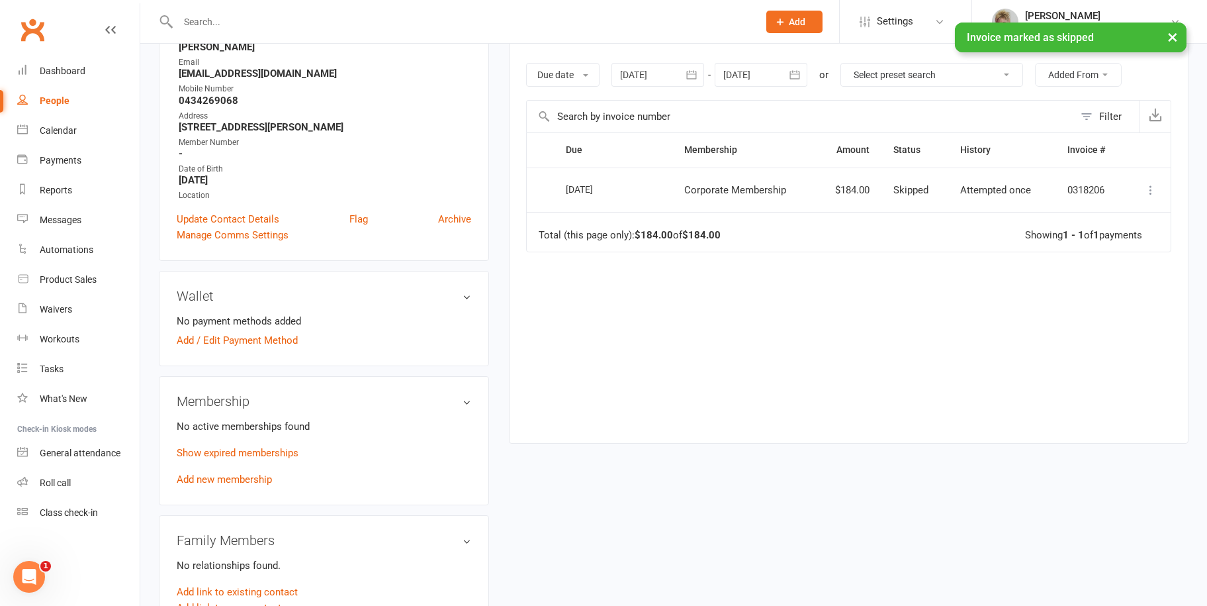
click at [81, 98] on link "People" at bounding box center [78, 101] width 122 height 30
select select "100"
